Goal: Find specific page/section: Find specific page/section

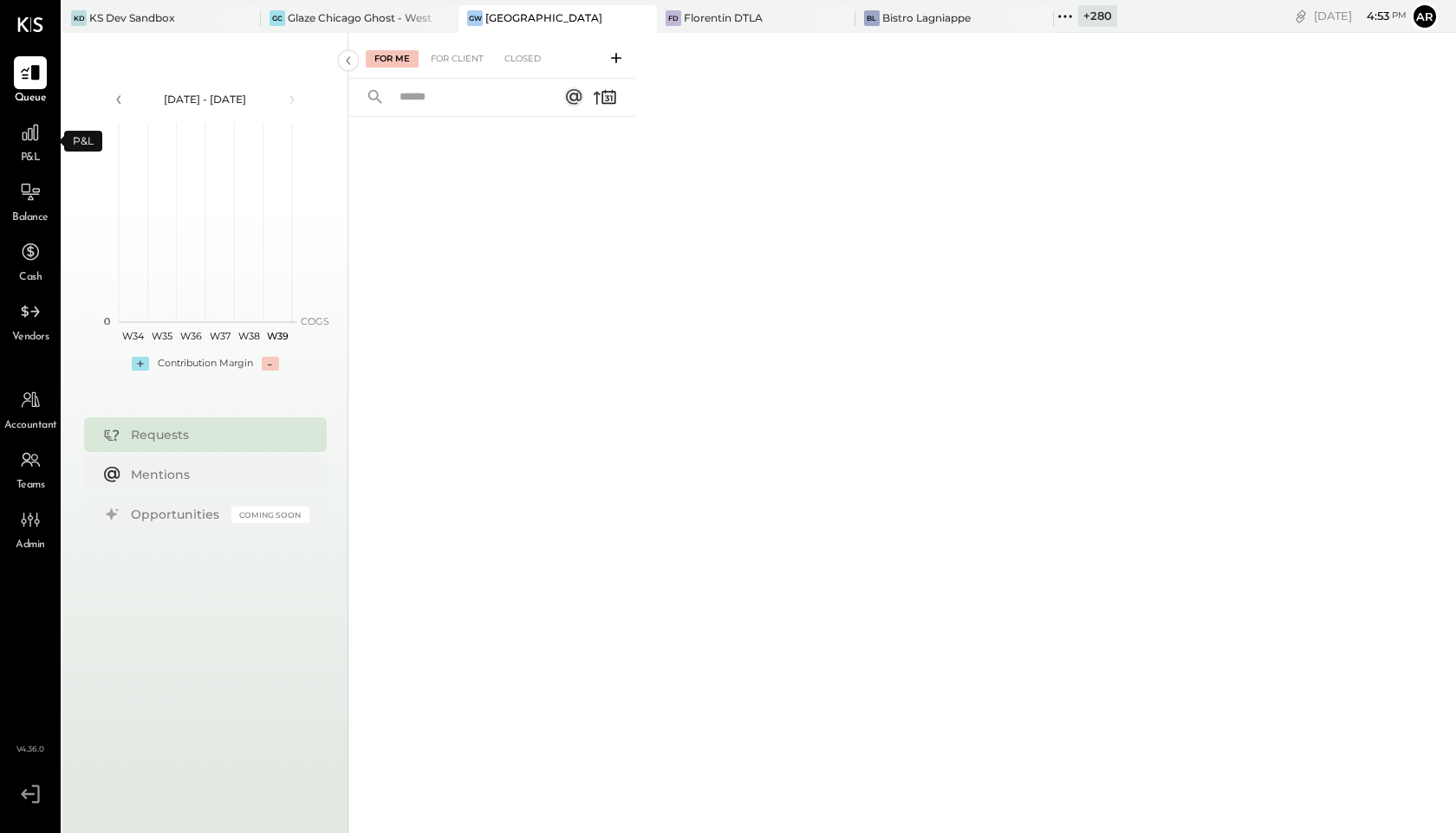
drag, startPoint x: 22, startPoint y: 142, endPoint x: 27, endPoint y: 153, distance: 12.1
click at [31, 194] on icon at bounding box center [31, 195] width 19 height 2
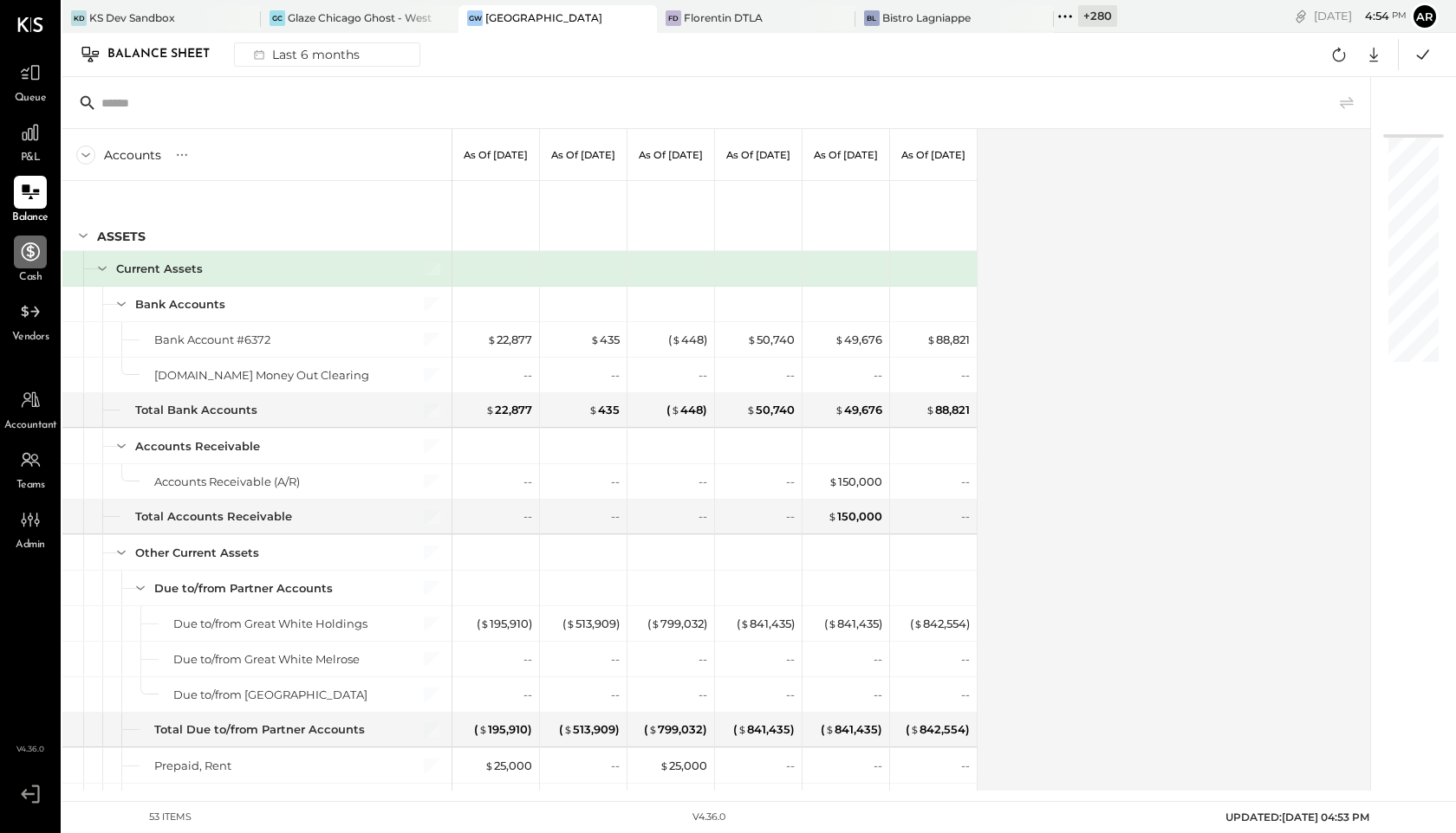
click at [24, 252] on icon at bounding box center [30, 252] width 23 height 23
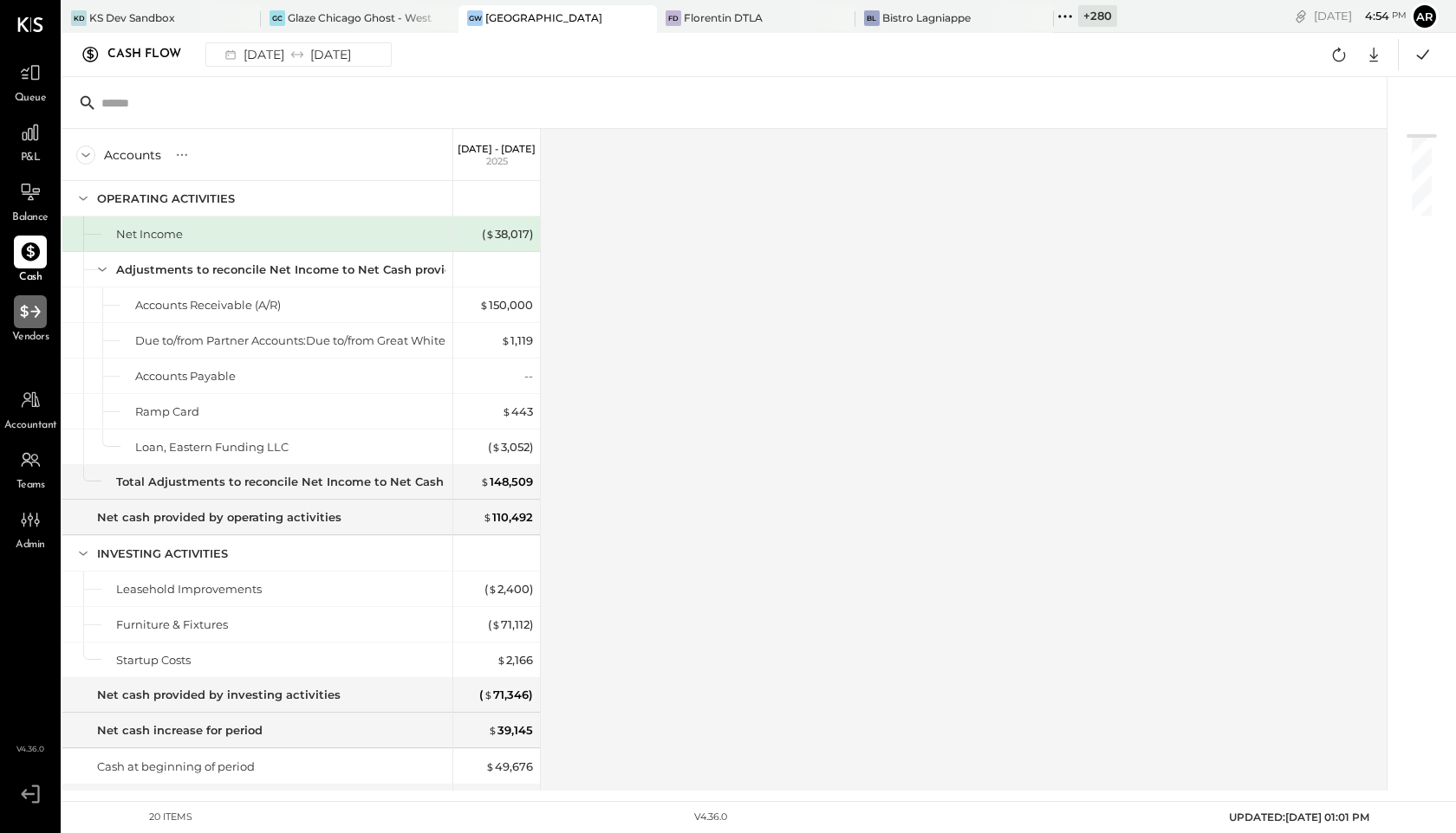
click at [22, 305] on icon at bounding box center [30, 311] width 23 height 23
